Goal: Task Accomplishment & Management: Use online tool/utility

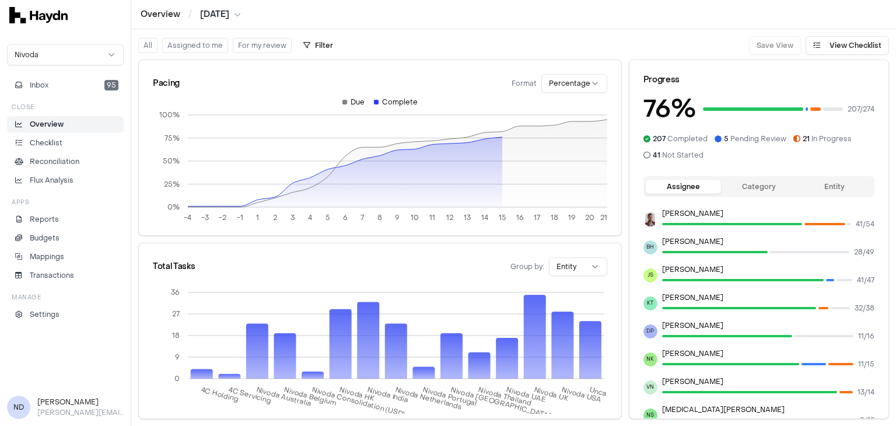
click at [65, 152] on div "Overview Checklist Reconciliation Flux Analysis" at bounding box center [65, 152] width 117 height 72
click at [55, 142] on p "Checklist" at bounding box center [46, 143] width 33 height 11
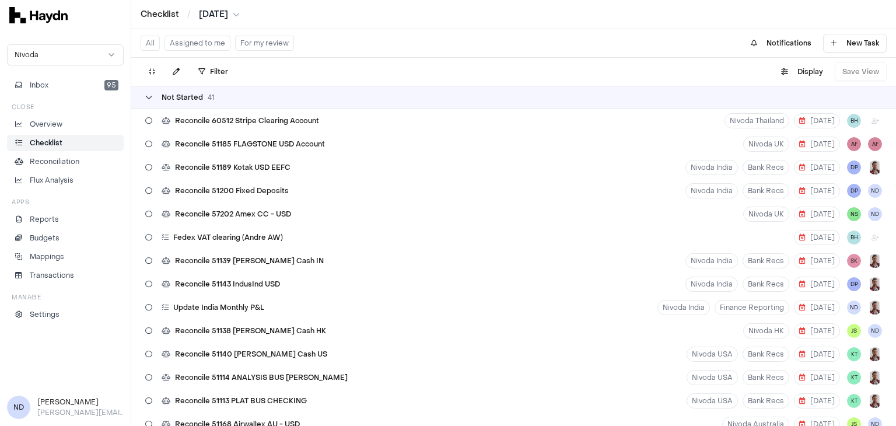
click at [154, 97] on div "Not Started 41" at bounding box center [179, 97] width 69 height 9
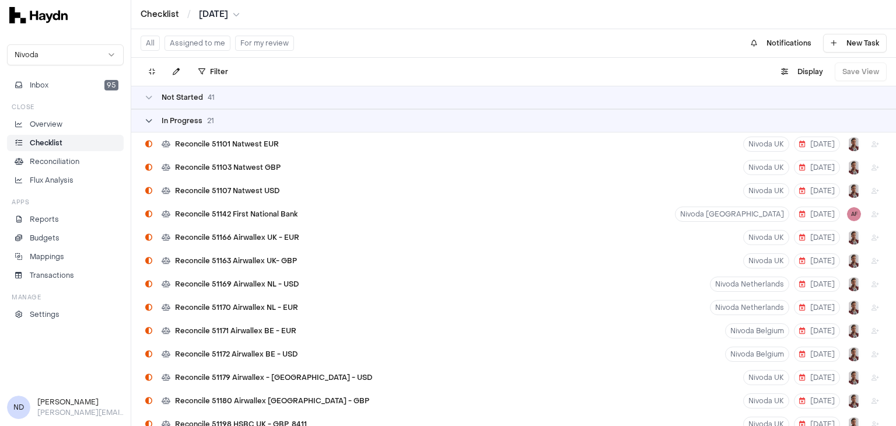
click at [147, 124] on icon at bounding box center [148, 120] width 7 height 7
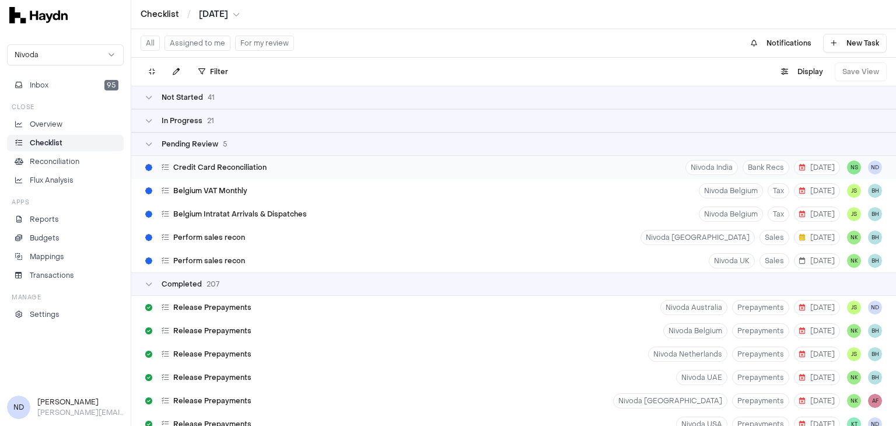
click at [238, 169] on span "Credit Card Reconciliation" at bounding box center [219, 167] width 93 height 9
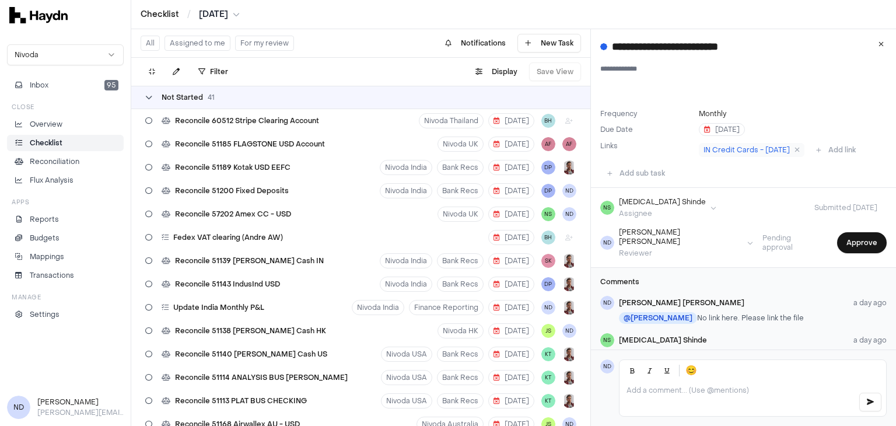
click at [147, 97] on icon at bounding box center [148, 97] width 7 height 7
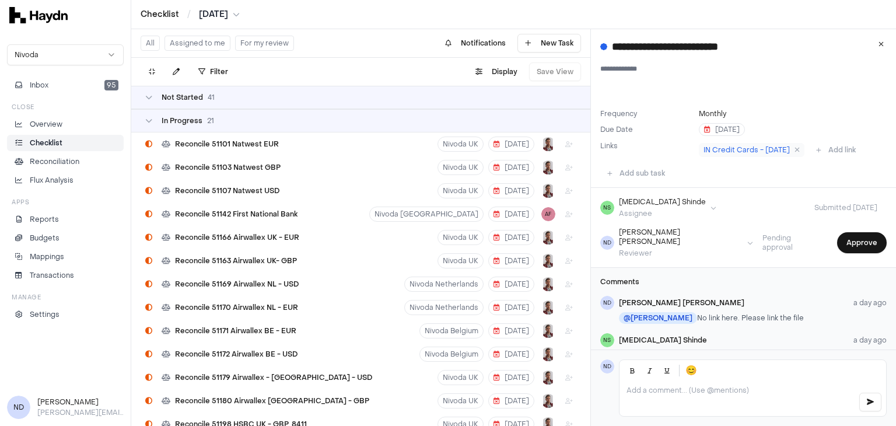
scroll to position [62, 0]
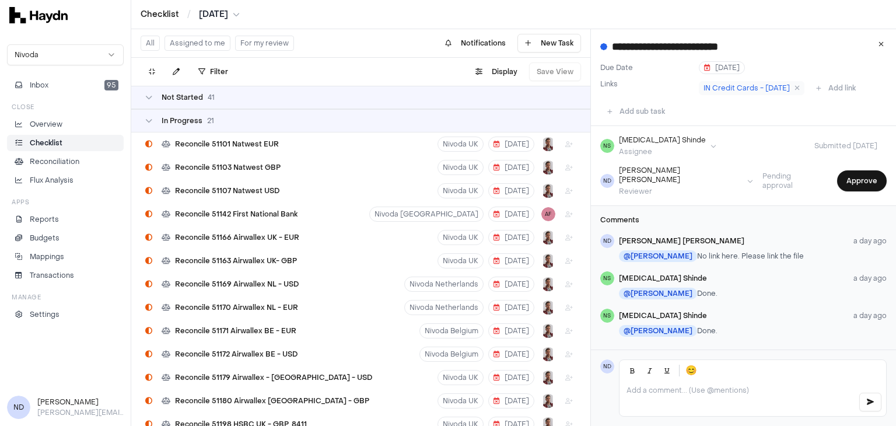
click at [722, 236] on div "[PERSON_NAME] a day ago" at bounding box center [753, 240] width 268 height 9
click at [857, 179] on button "Approve" at bounding box center [862, 180] width 50 height 21
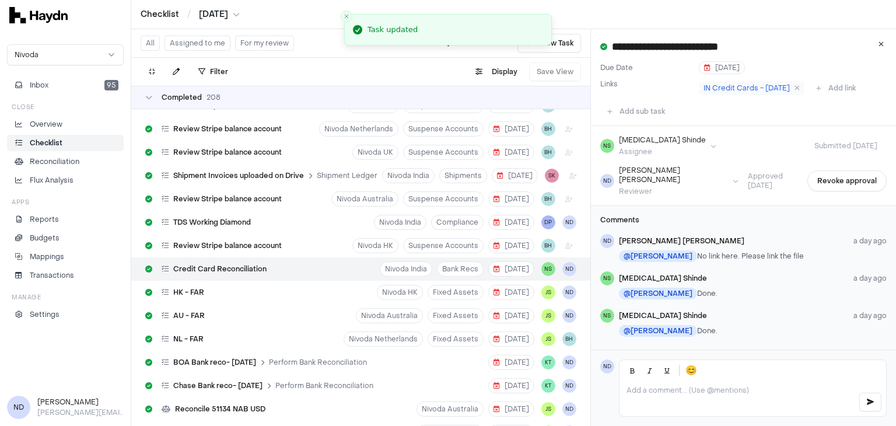
scroll to position [2624, 0]
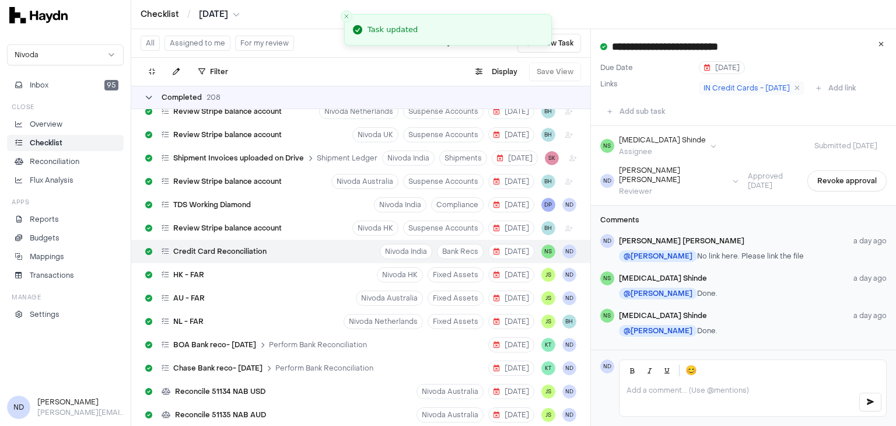
click at [152, 95] on div "Completed 208" at bounding box center [182, 97] width 75 height 9
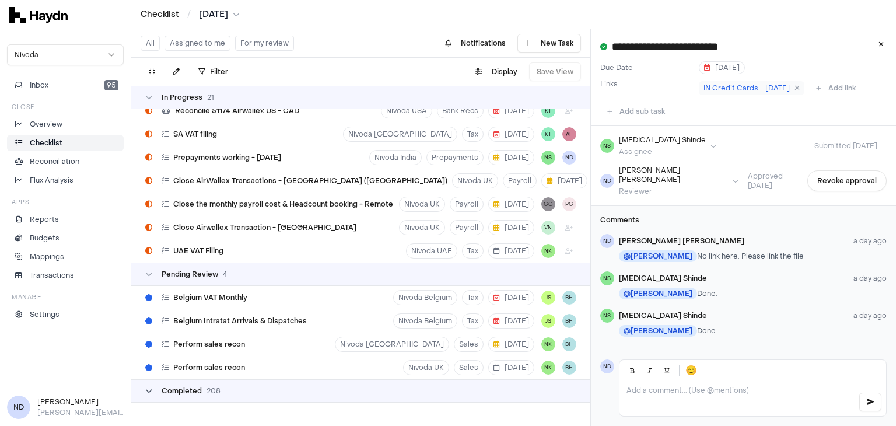
scroll to position [359, 0]
click at [152, 95] on div "In Progress 21" at bounding box center [179, 97] width 69 height 9
